Goal: Find specific fact: Find specific fact

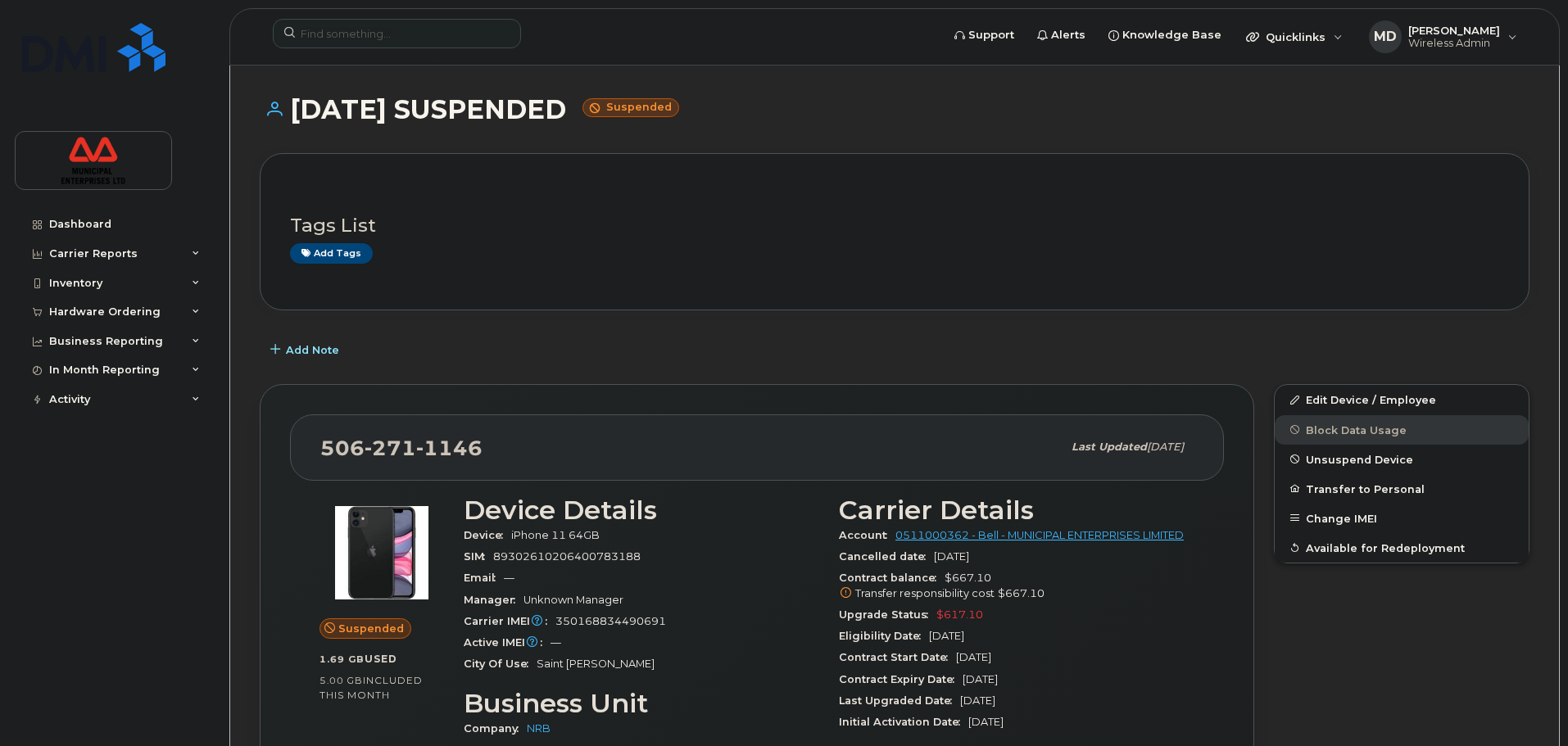
scroll to position [82, 0]
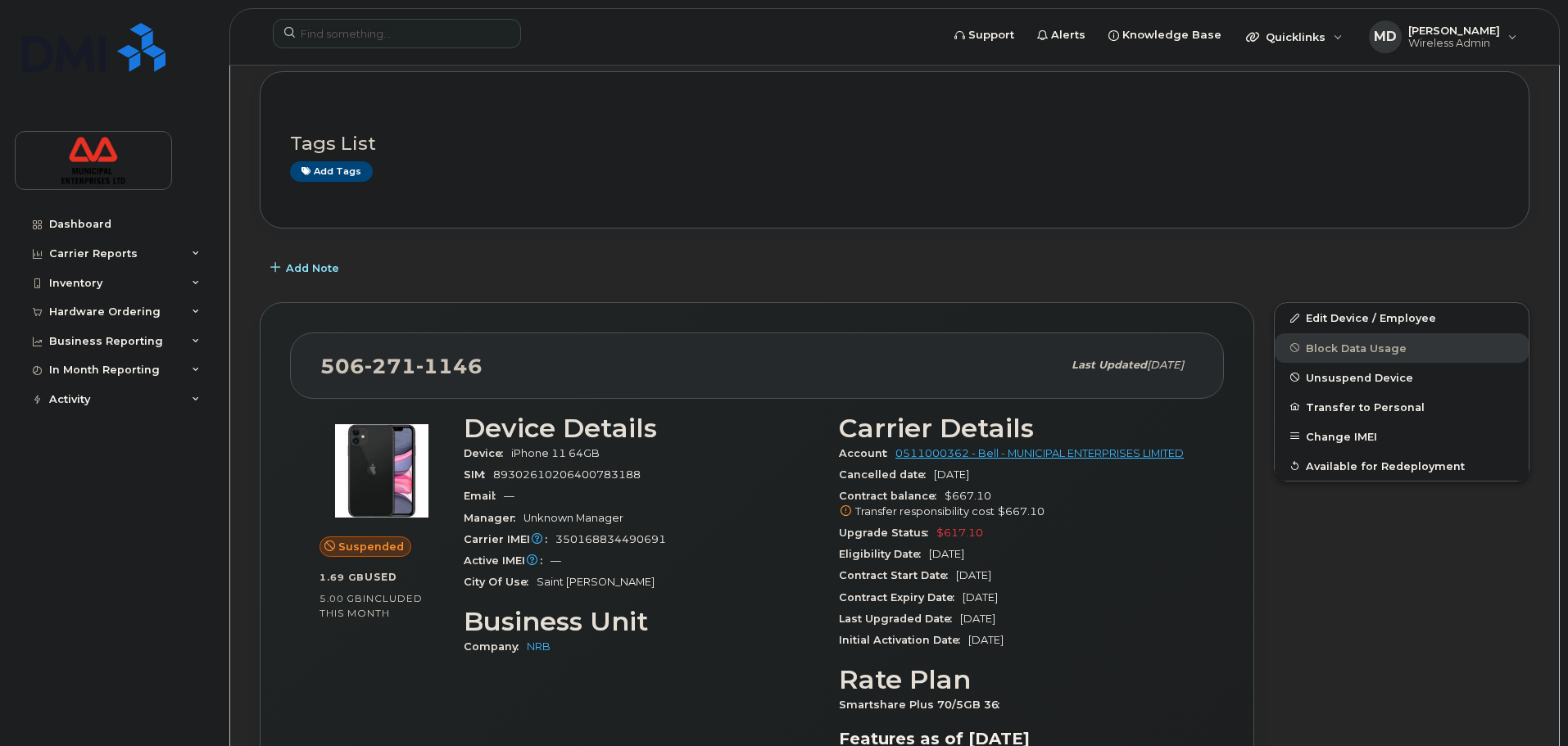
click at [717, 276] on div "Add Note" at bounding box center [894, 268] width 1270 height 29
click at [407, 19] on input at bounding box center [397, 33] width 249 height 29
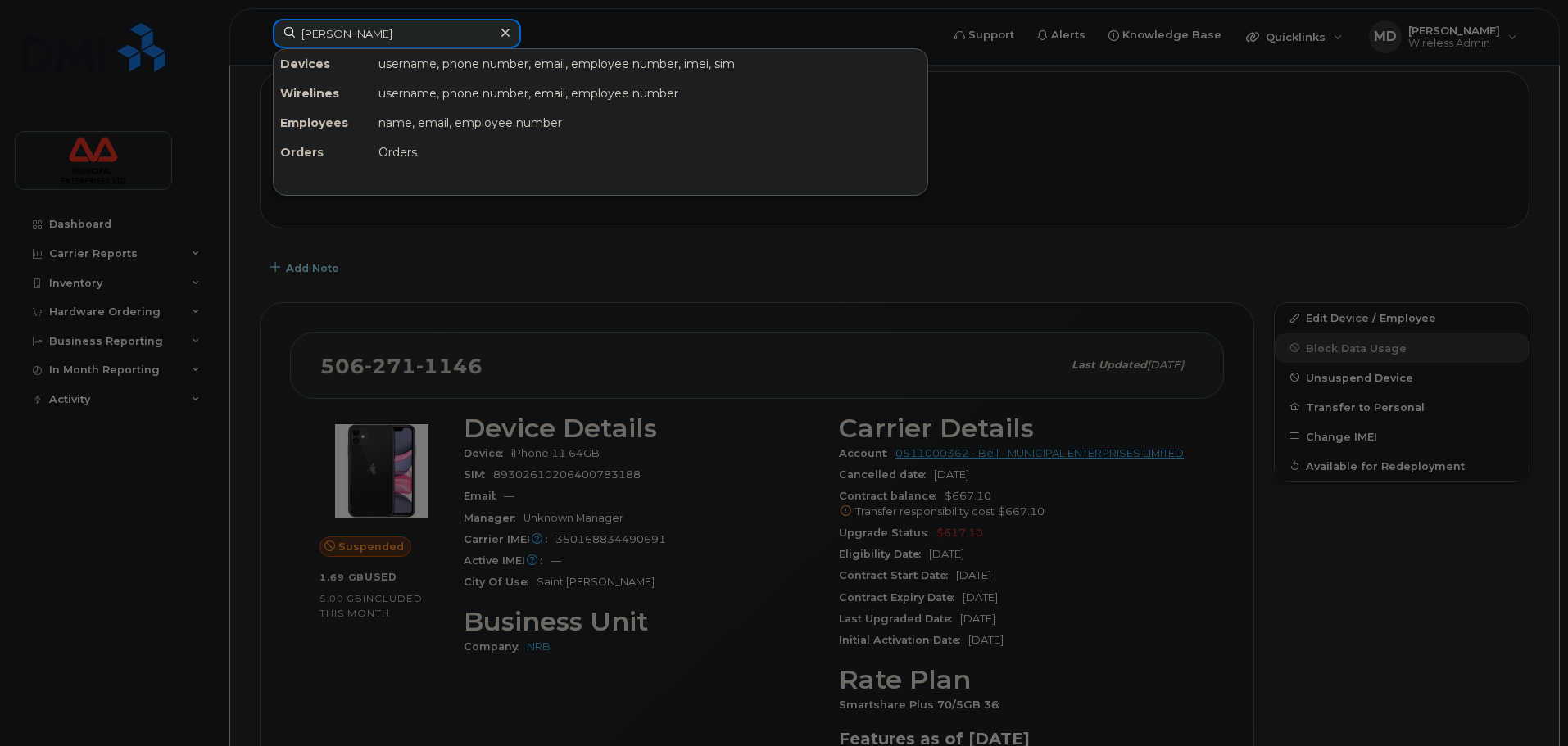
type input "[PERSON_NAME]"
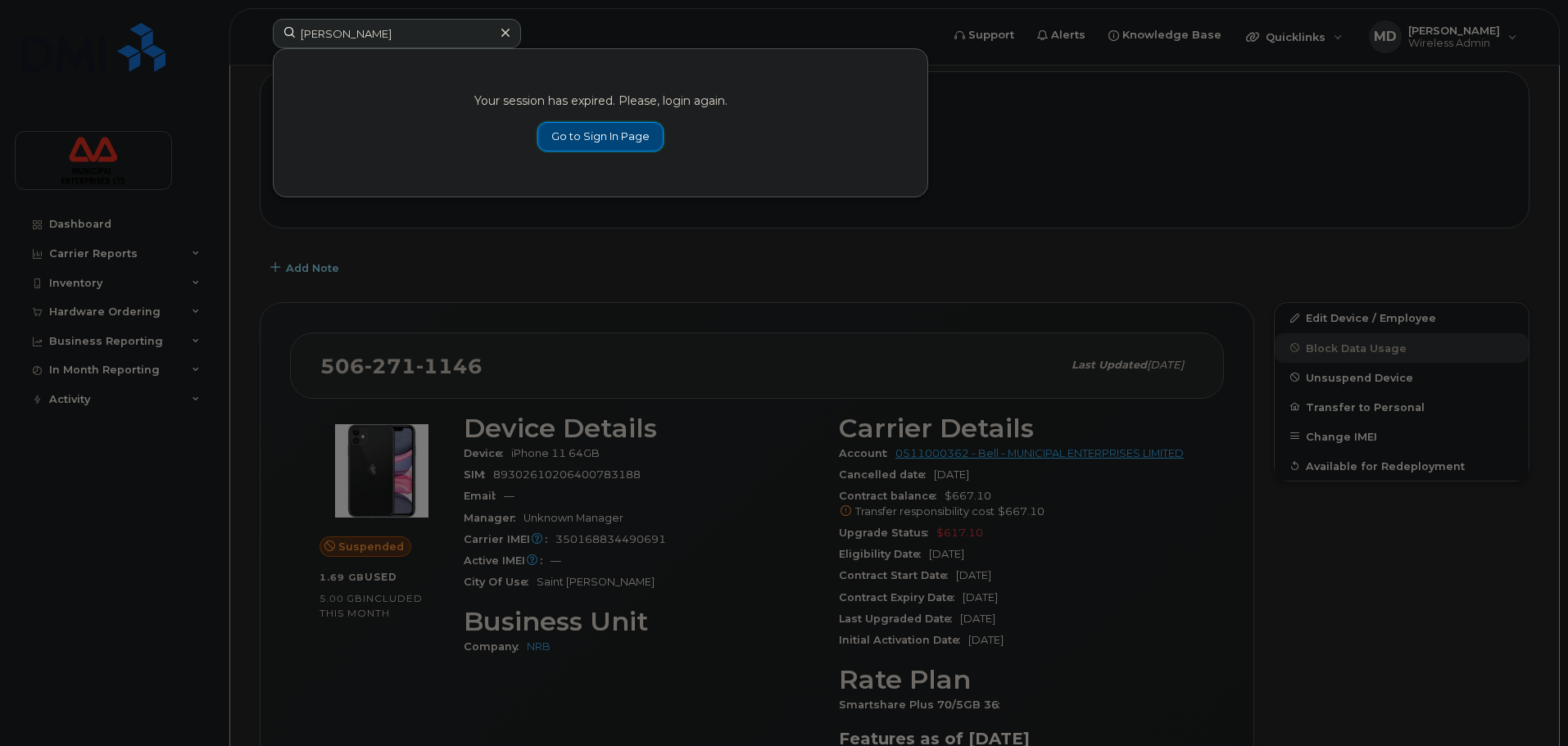
click at [648, 138] on link "Go to Sign In Page" at bounding box center [600, 136] width 126 height 29
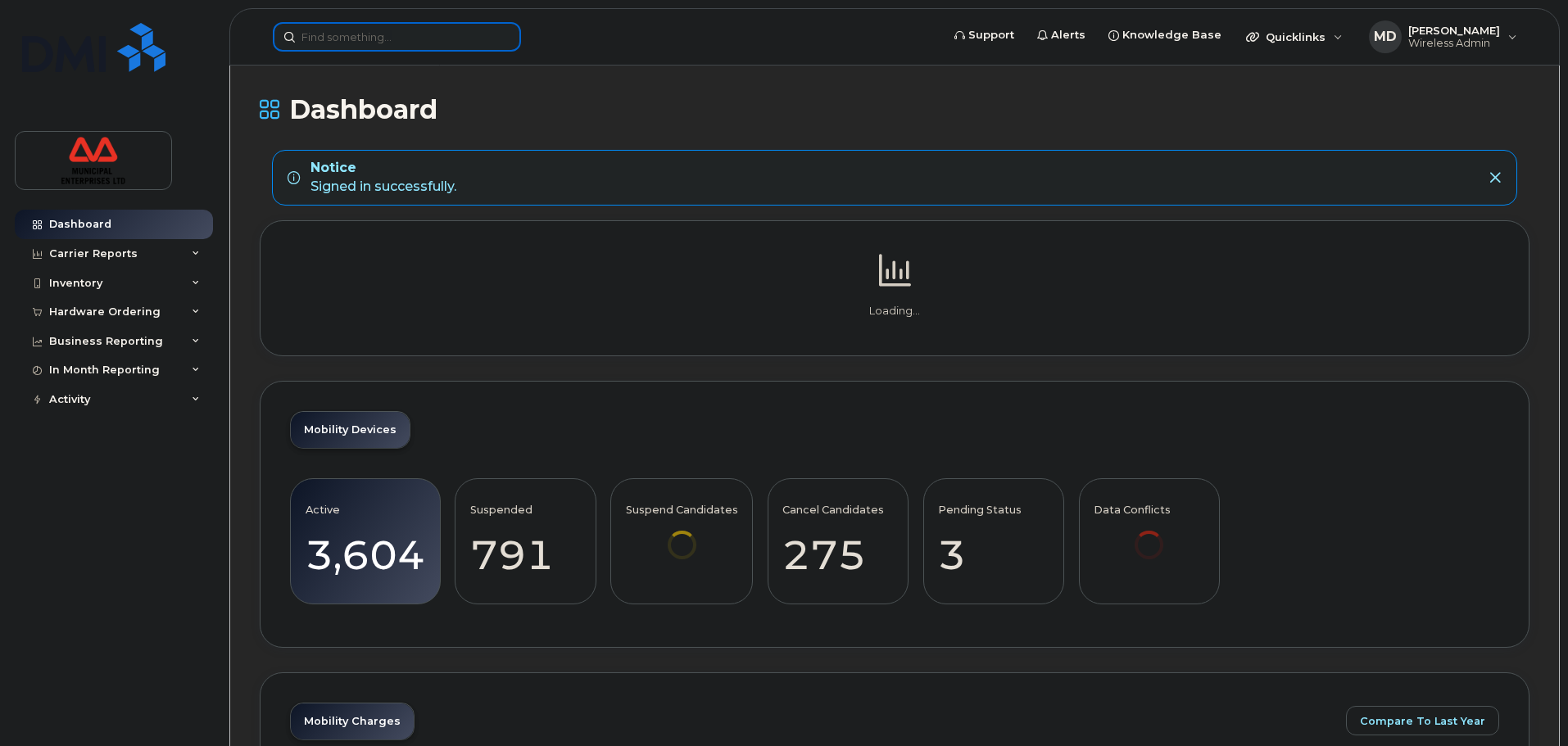
click at [397, 24] on input at bounding box center [397, 37] width 249 height 29
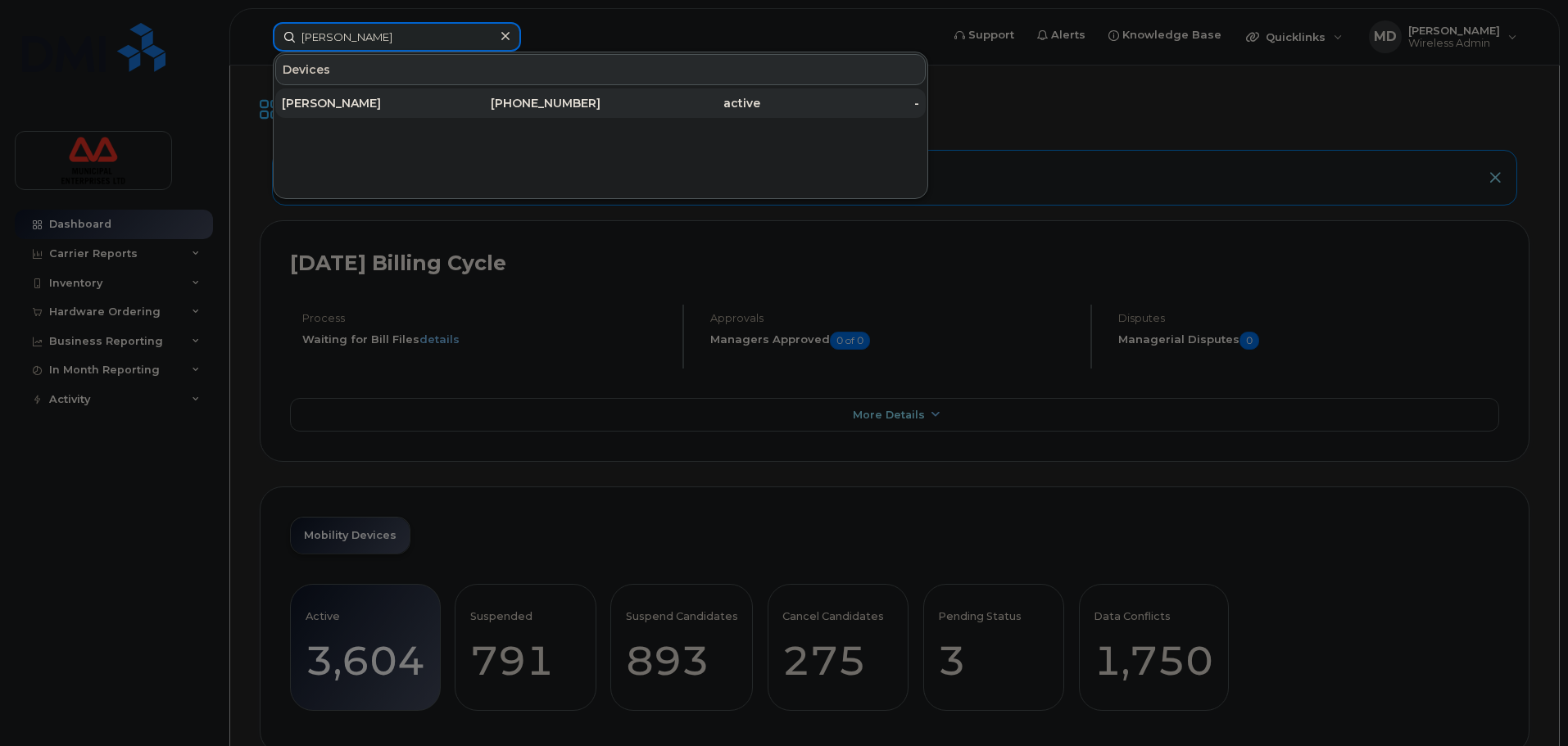
type input "blake best"
click at [475, 98] on div "902-397-3532" at bounding box center [521, 103] width 160 height 16
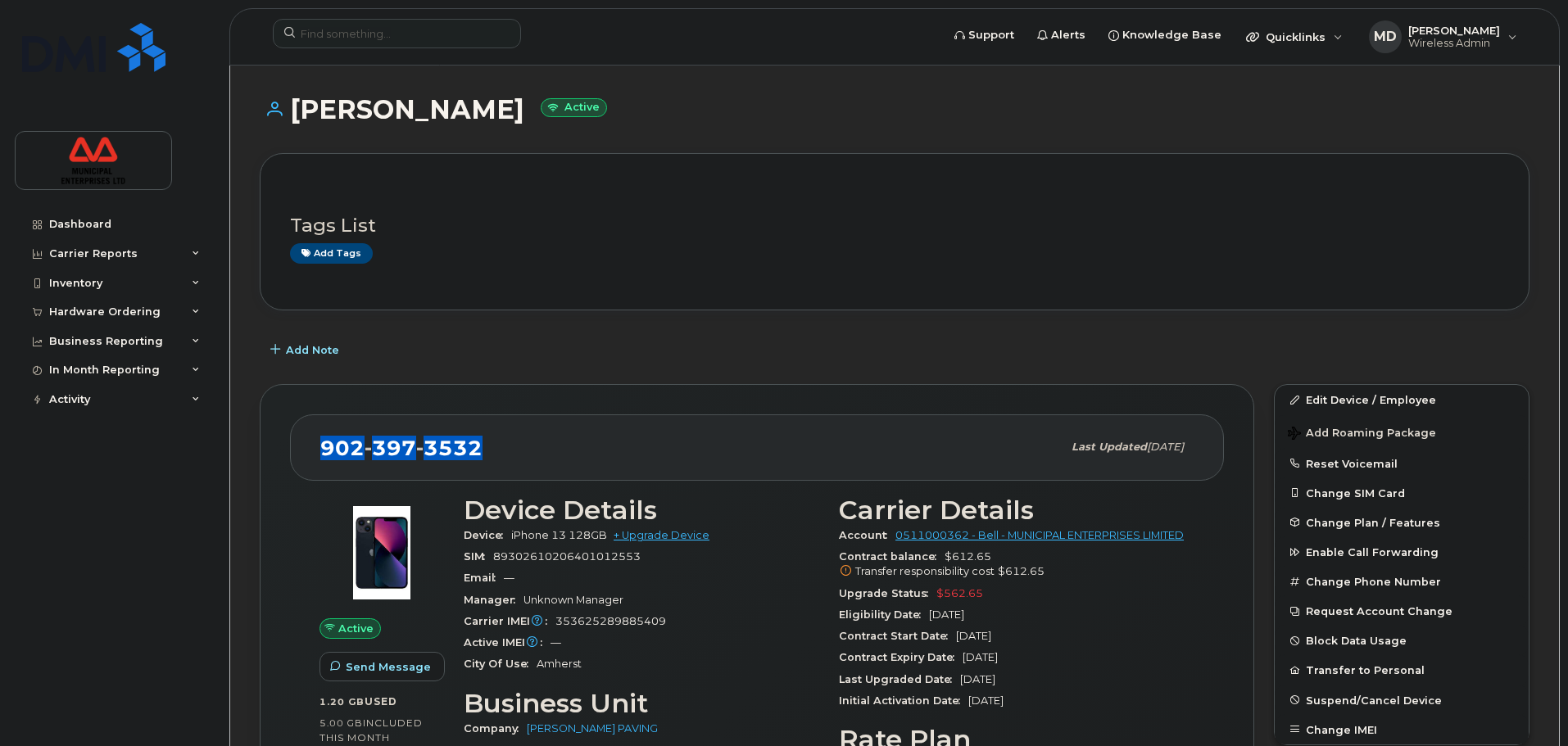
drag, startPoint x: 505, startPoint y: 393, endPoint x: 307, endPoint y: 418, distance: 199.6
click at [307, 418] on div "902 397 3532 Last updated Jul 18, 2025" at bounding box center [757, 447] width 934 height 66
copy span "902 397 3532"
click at [109, 248] on div "Carrier Reports" at bounding box center [93, 254] width 88 height 14
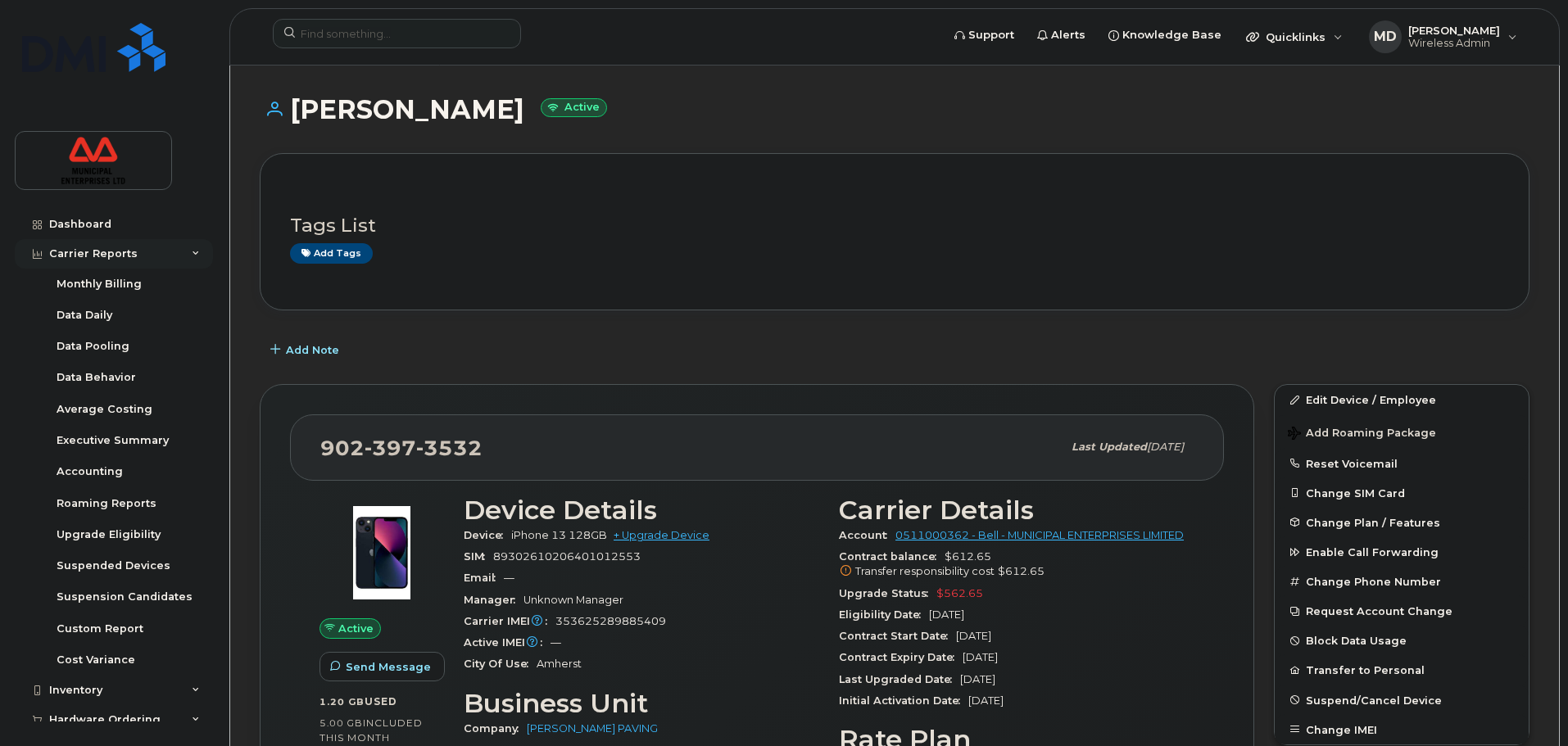
click at [119, 262] on div "Carrier Reports" at bounding box center [113, 254] width 198 height 29
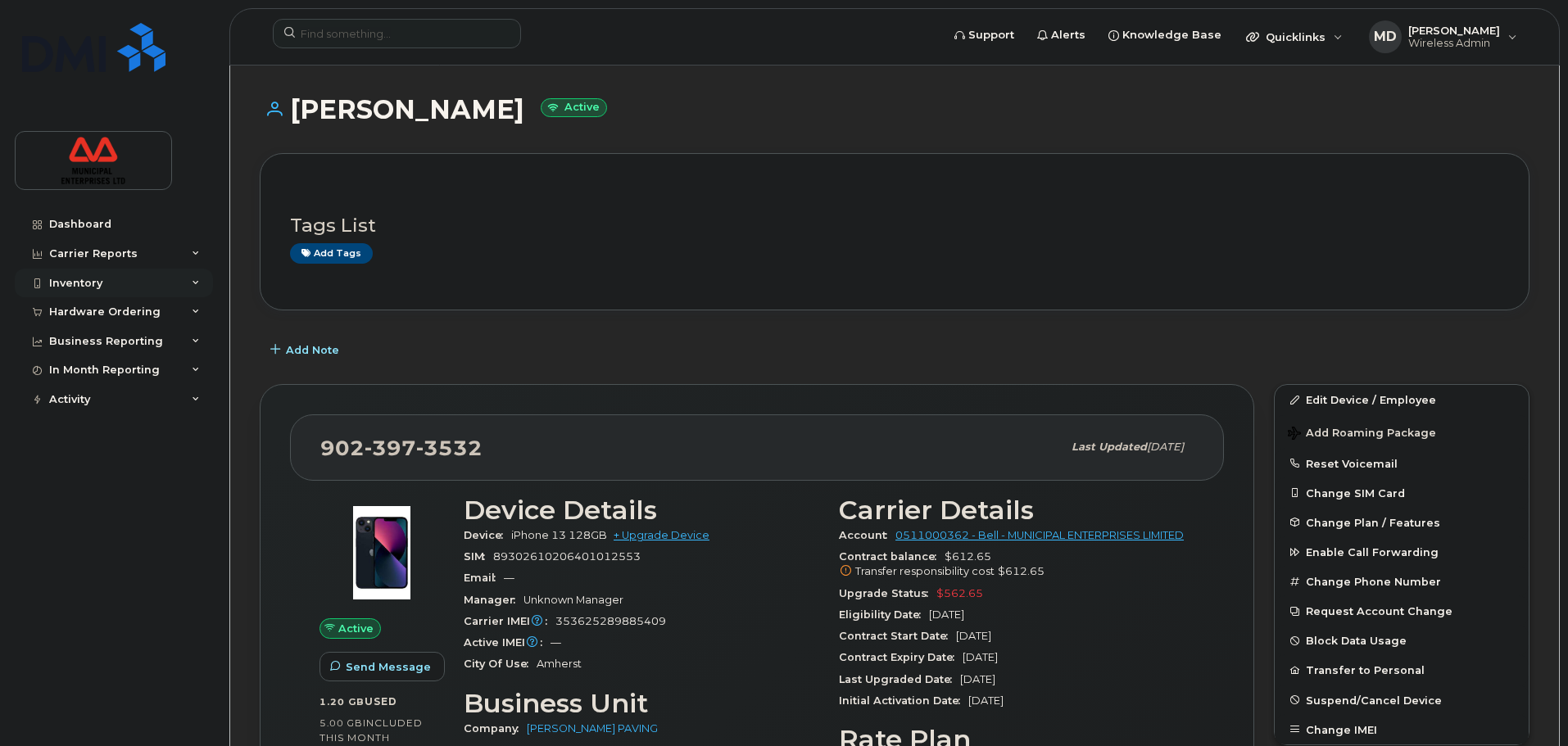
click at [113, 283] on div "Inventory" at bounding box center [113, 283] width 198 height 29
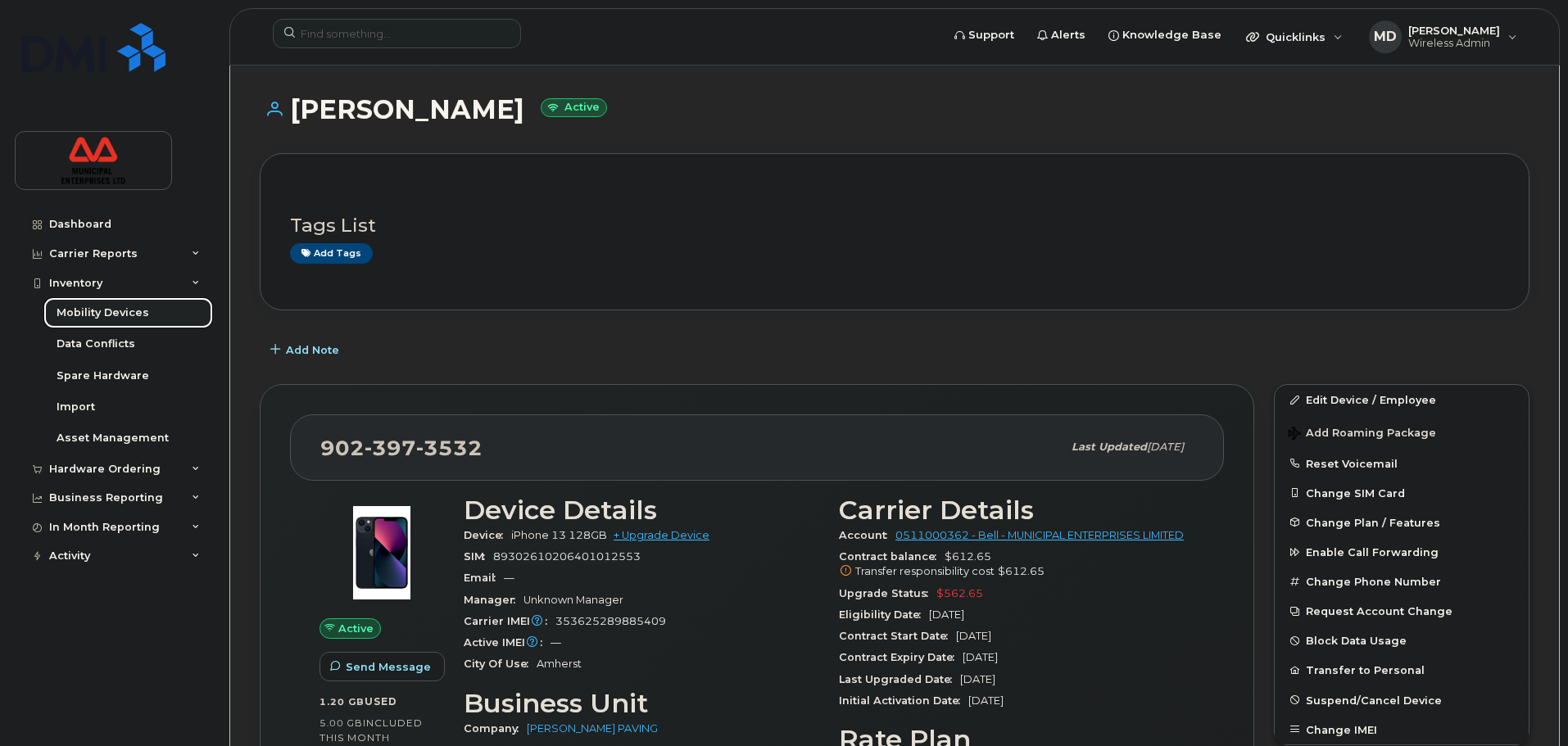
click at [125, 321] on link "Mobility Devices" at bounding box center [128, 313] width 169 height 31
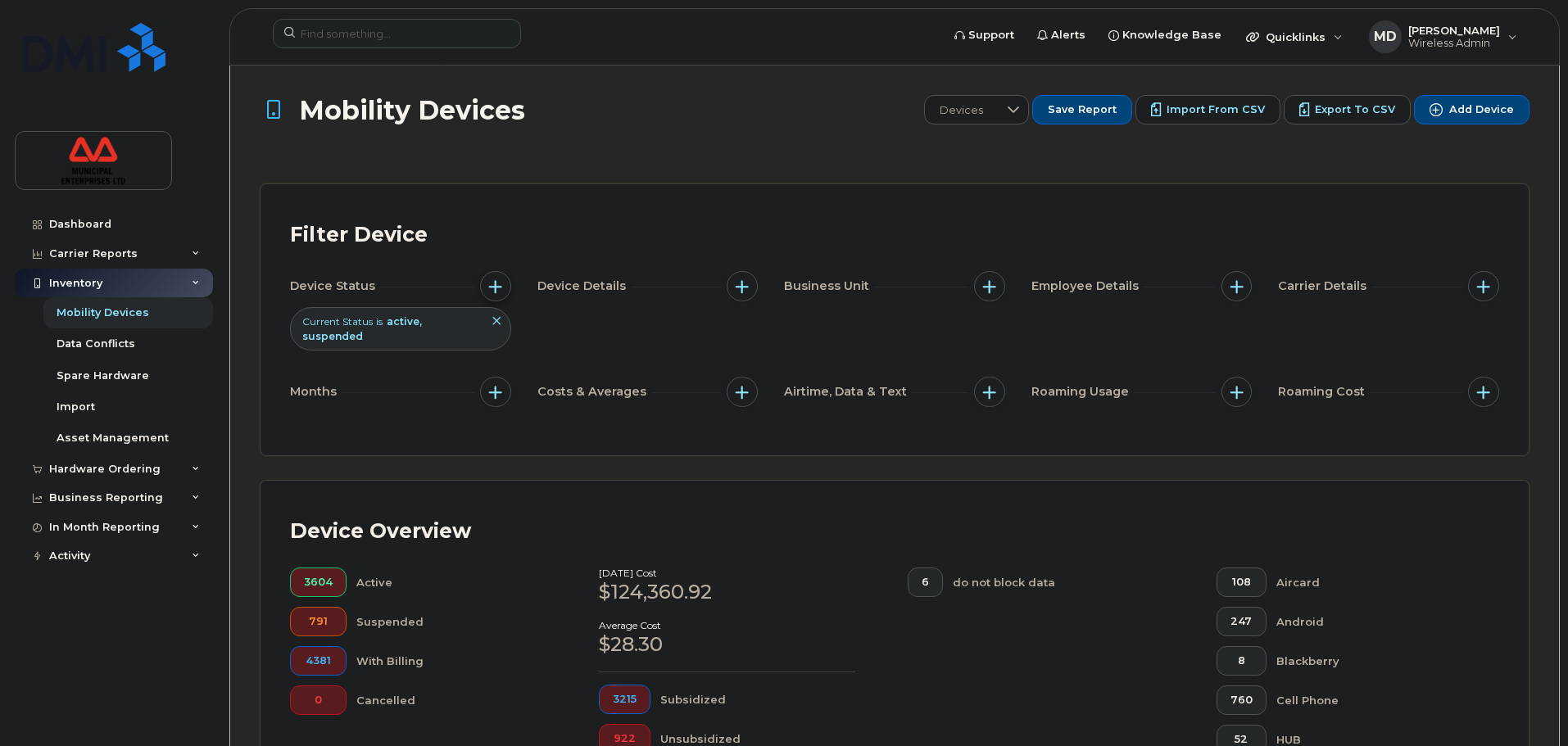
click at [494, 285] on span "button" at bounding box center [496, 287] width 14 height 14
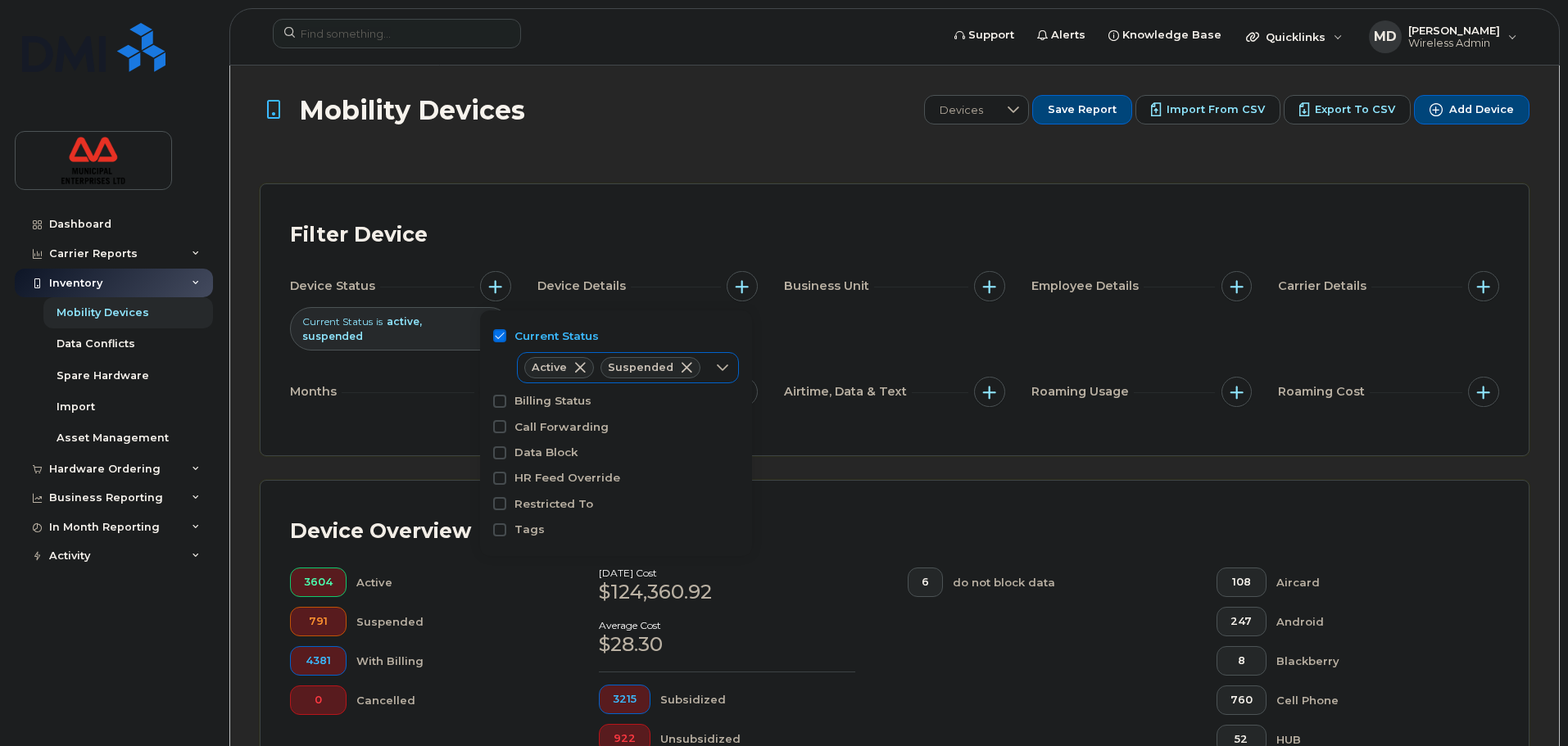
click at [578, 369] on span at bounding box center [581, 368] width 14 height 14
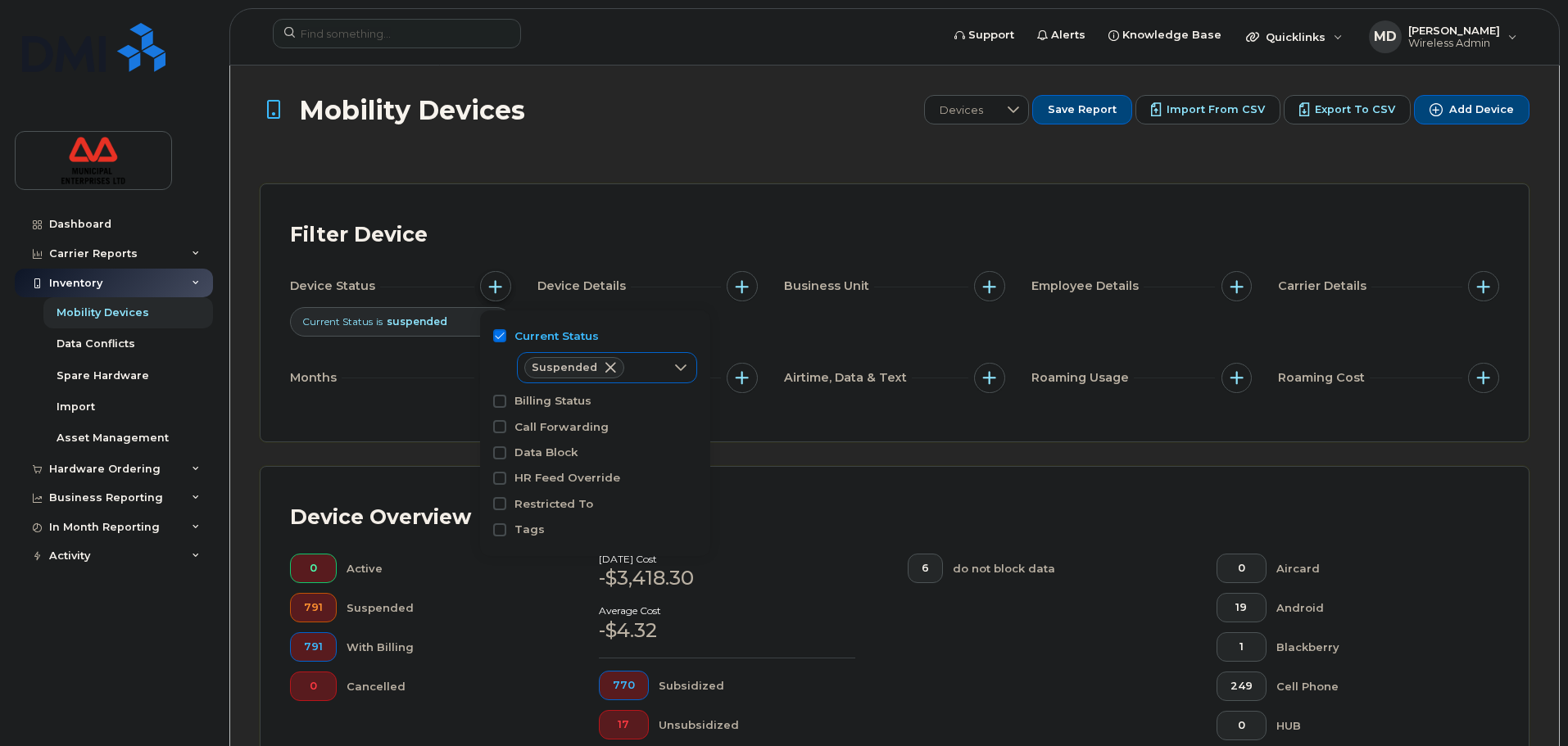
click at [494, 277] on button "button" at bounding box center [496, 286] width 31 height 31
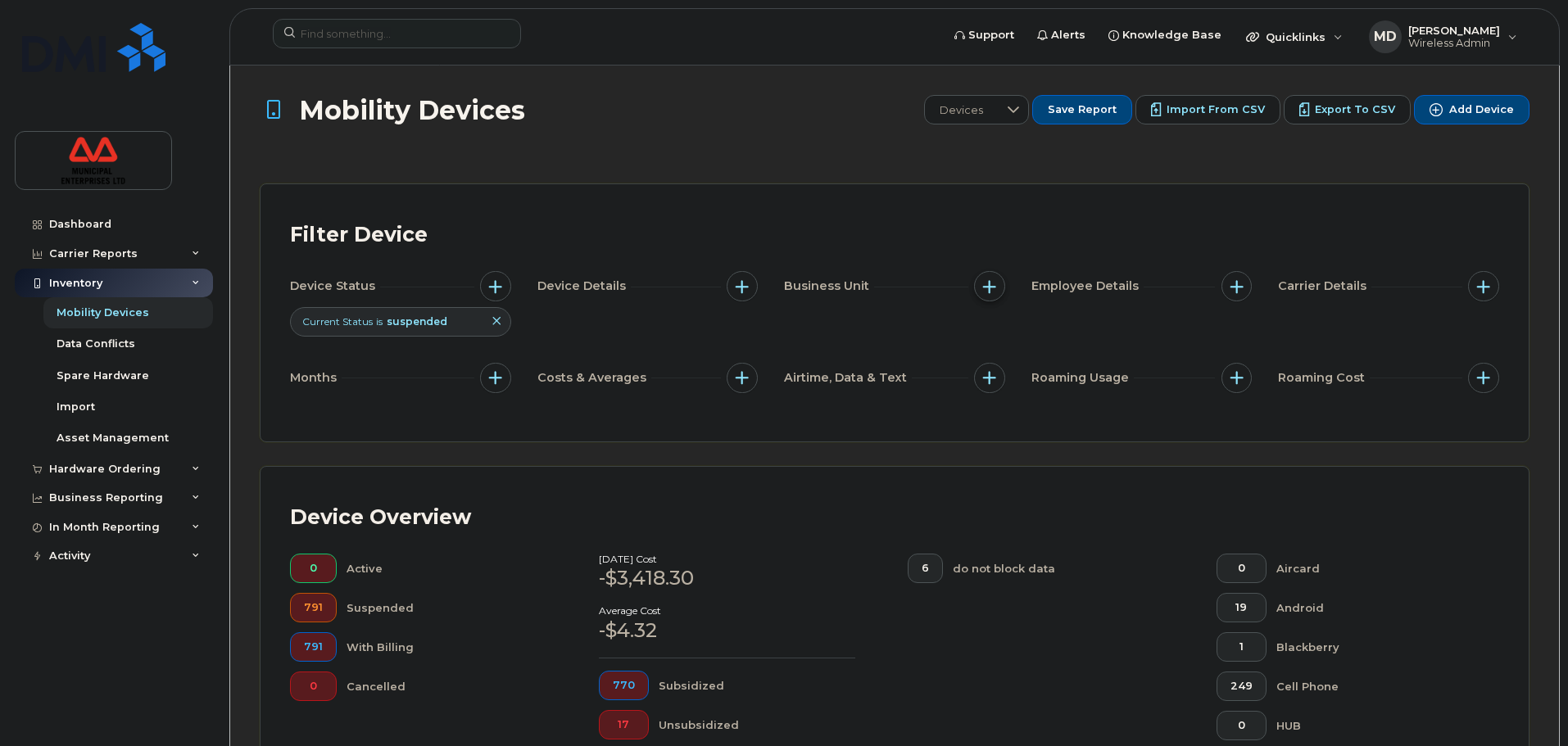
click at [984, 290] on span "button" at bounding box center [990, 287] width 14 height 14
click at [993, 362] on input "Company" at bounding box center [994, 362] width 14 height 14
checkbox input "true"
click at [1109, 428] on input "text" at bounding box center [1099, 432] width 143 height 15
type input "ETS"
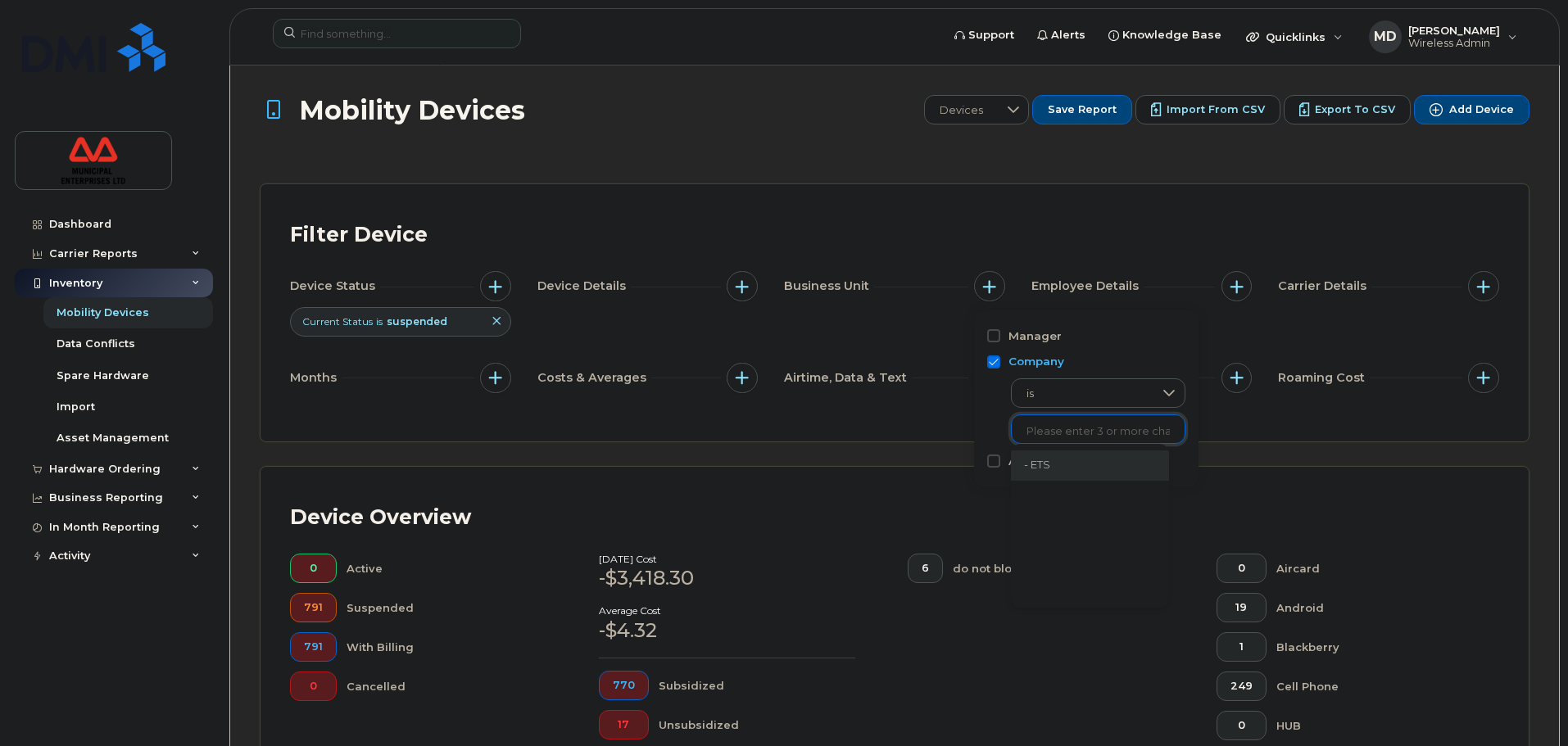
click at [1072, 473] on li "- ETS" at bounding box center [1090, 465] width 158 height 30
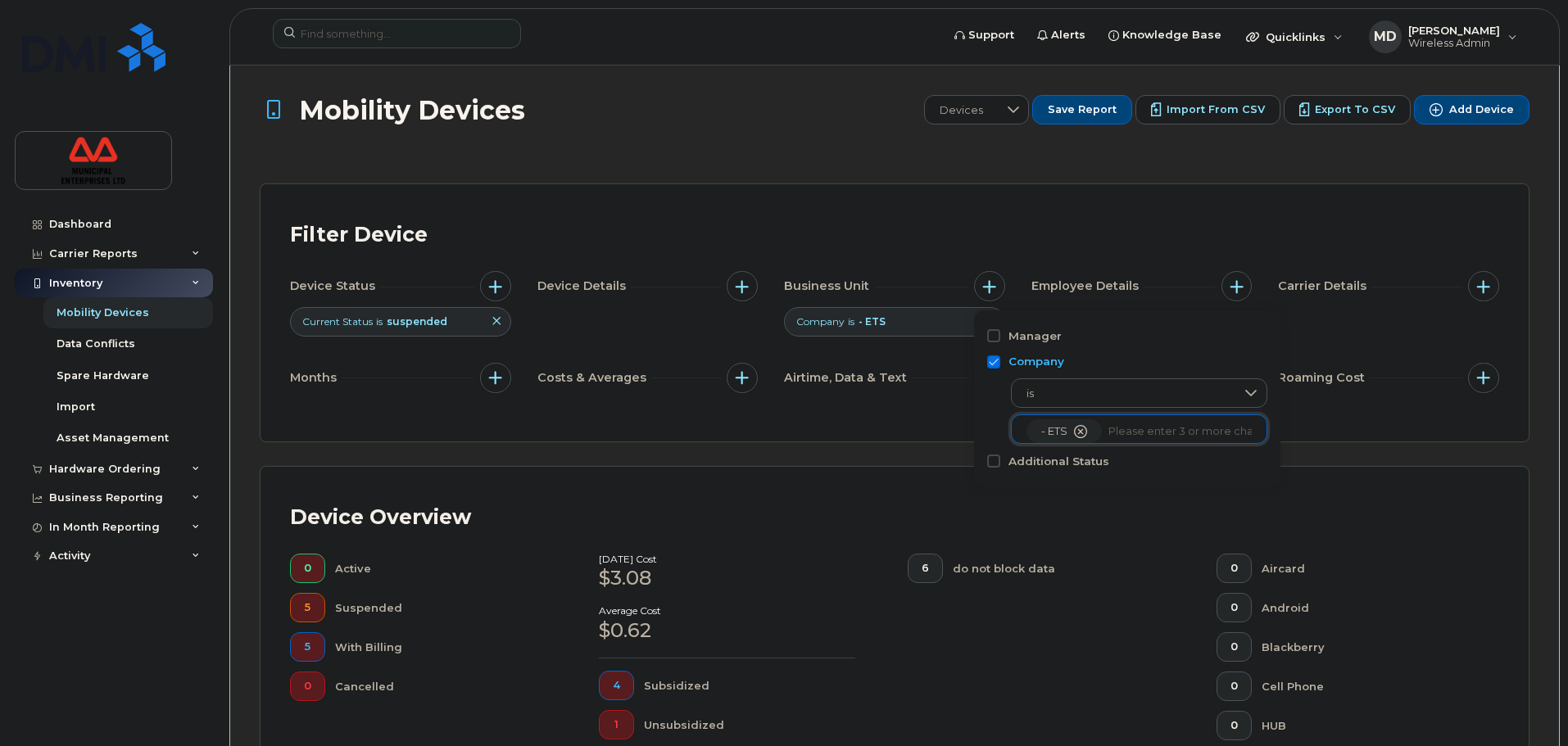
click at [805, 459] on div "Mobility Devices Devices Save Report Import from CSV Export to CSV Add Device F…" at bounding box center [894, 678] width 1270 height 1167
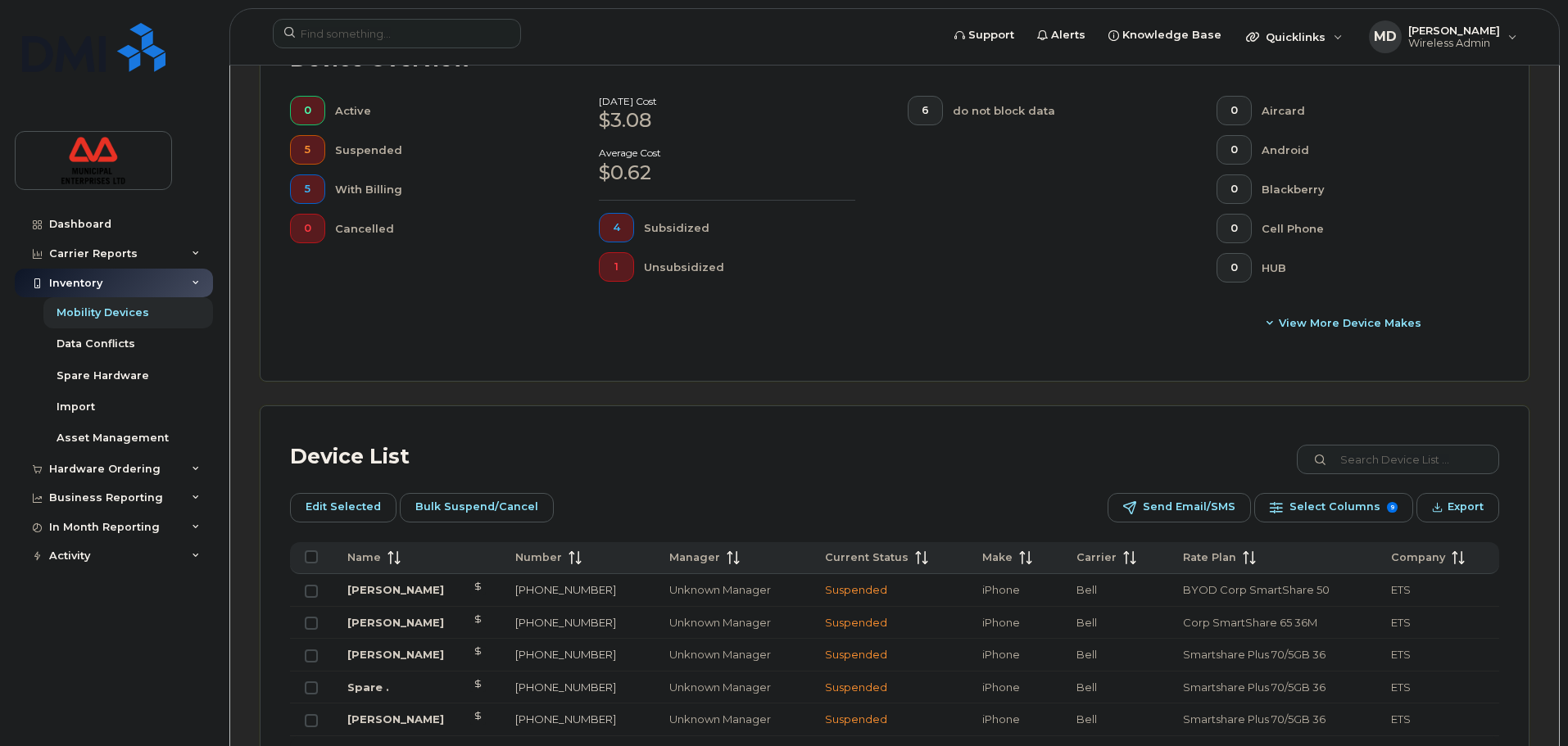
scroll to position [598, 0]
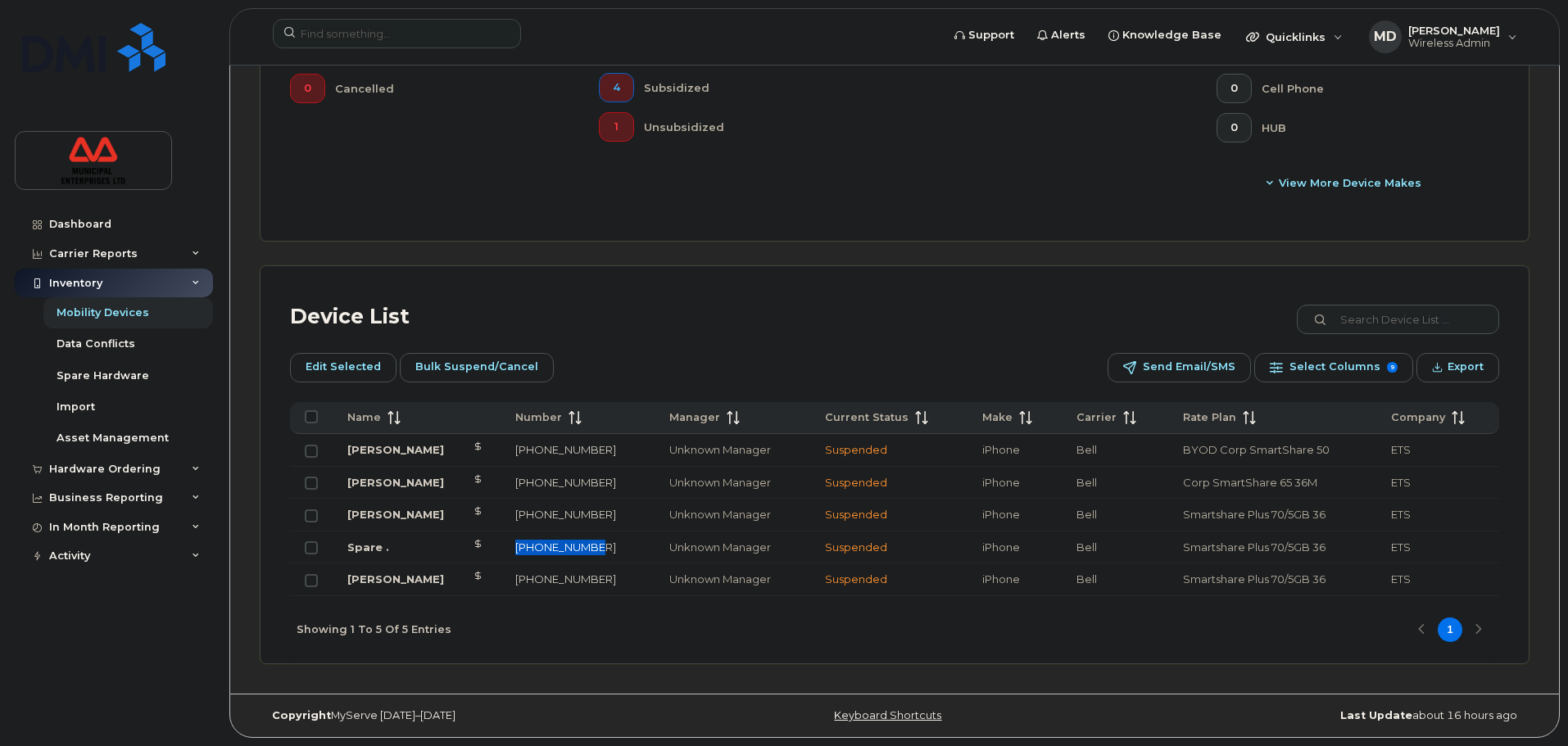
drag, startPoint x: 594, startPoint y: 547, endPoint x: 505, endPoint y: 550, distance: 89.1
click at [505, 550] on td "902-430-2738" at bounding box center [578, 548] width 155 height 33
copy link "902-430-2738"
click at [374, 541] on link "Spare ." at bounding box center [368, 548] width 42 height 14
